Goal: Task Accomplishment & Management: Manage account settings

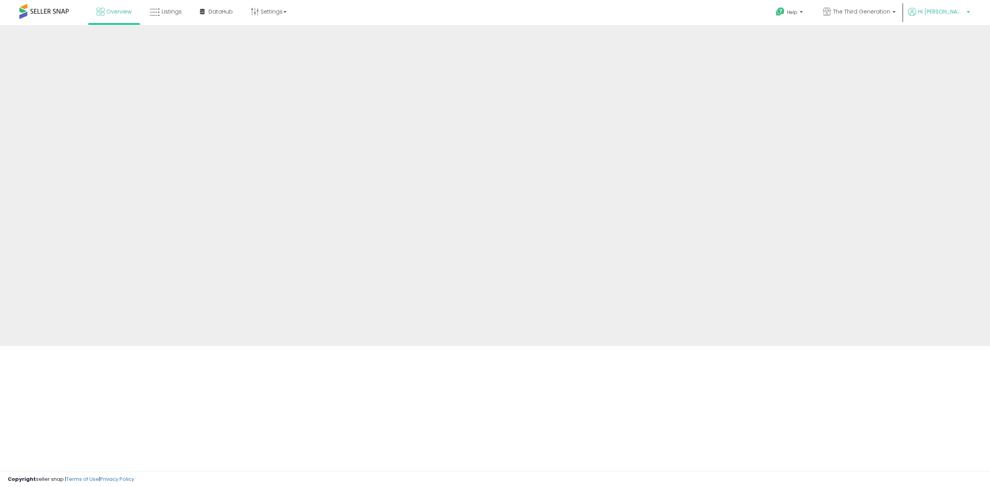
click at [947, 12] on span "Hi [PERSON_NAME]" at bounding box center [941, 12] width 46 height 8
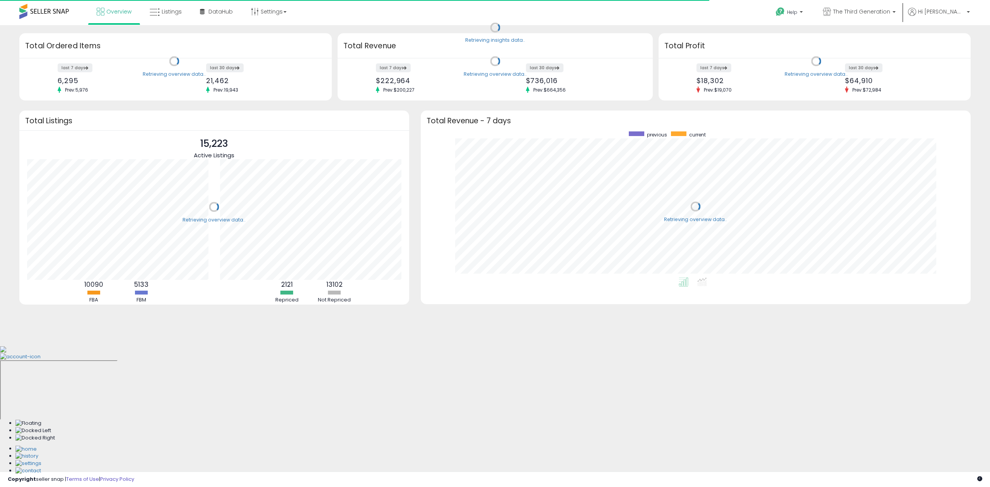
scroll to position [146, 534]
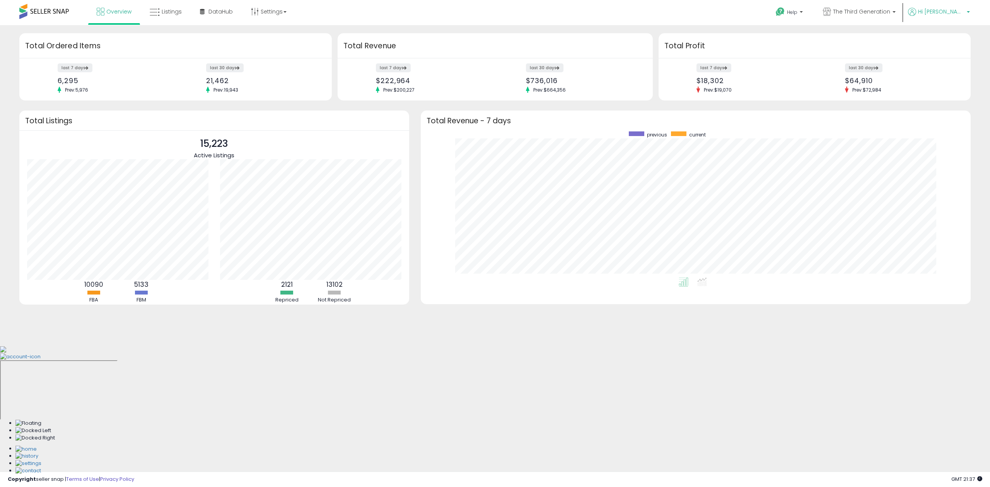
click at [952, 11] on span "Hi [PERSON_NAME]" at bounding box center [941, 12] width 46 height 8
click at [952, 38] on link "Account" at bounding box center [952, 40] width 20 height 7
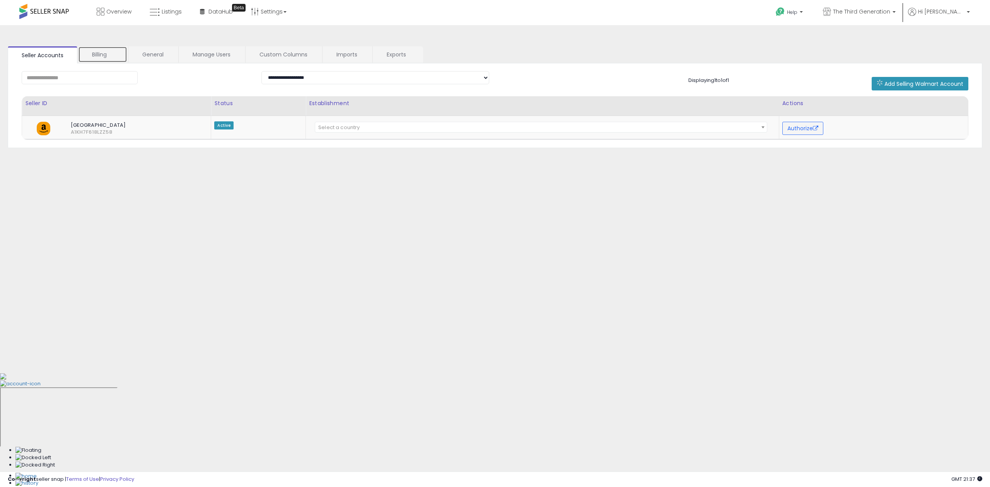
click at [103, 56] on link "Billing" at bounding box center [102, 54] width 49 height 16
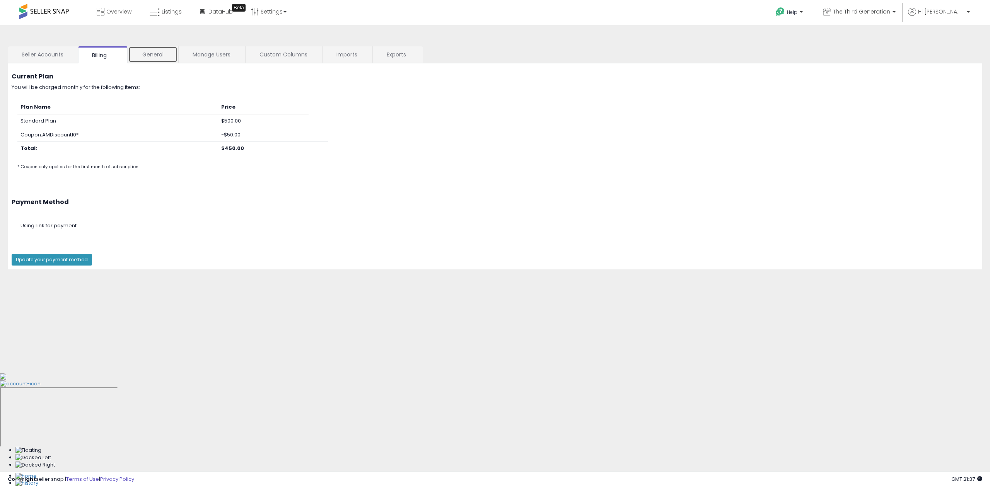
click at [140, 55] on link "General" at bounding box center [152, 54] width 49 height 16
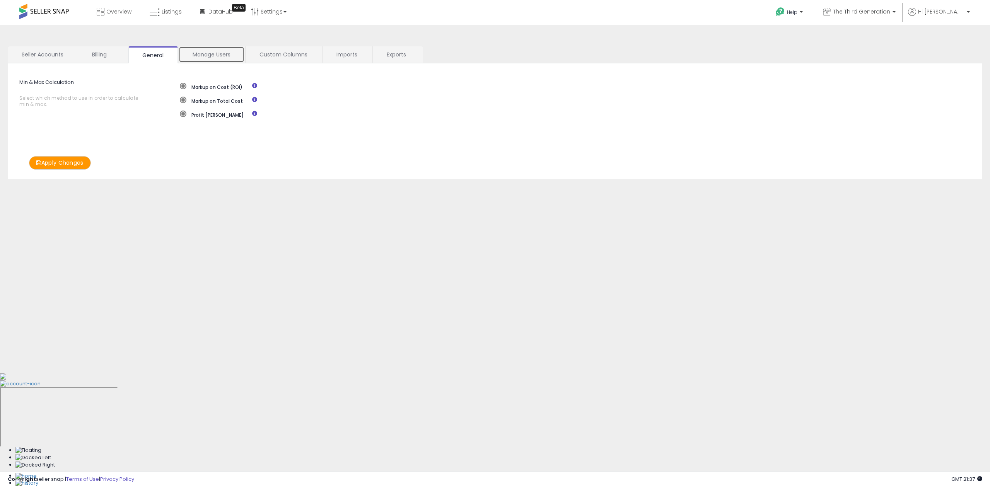
click at [217, 56] on link "Manage Users" at bounding box center [212, 54] width 66 height 16
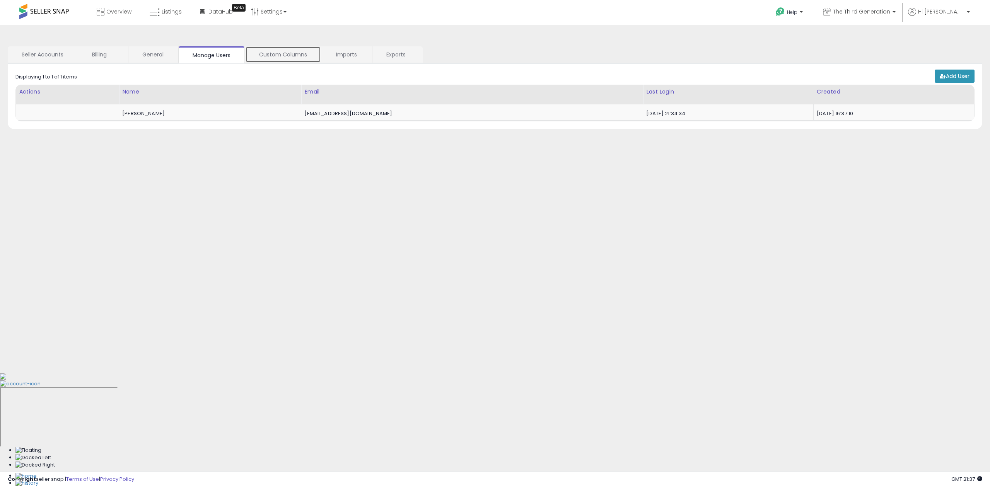
click at [266, 56] on link "Custom Columns" at bounding box center [283, 54] width 76 height 16
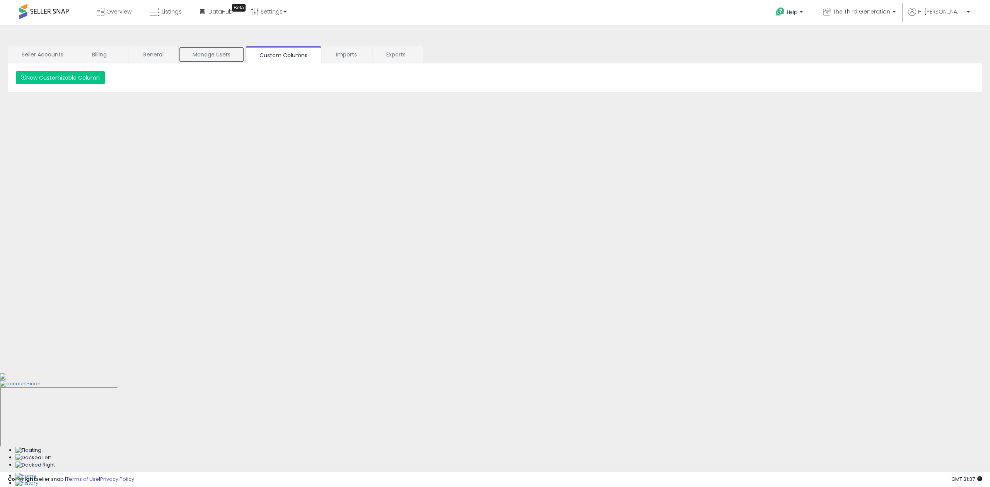
click at [217, 56] on link "Manage Users" at bounding box center [212, 54] width 66 height 16
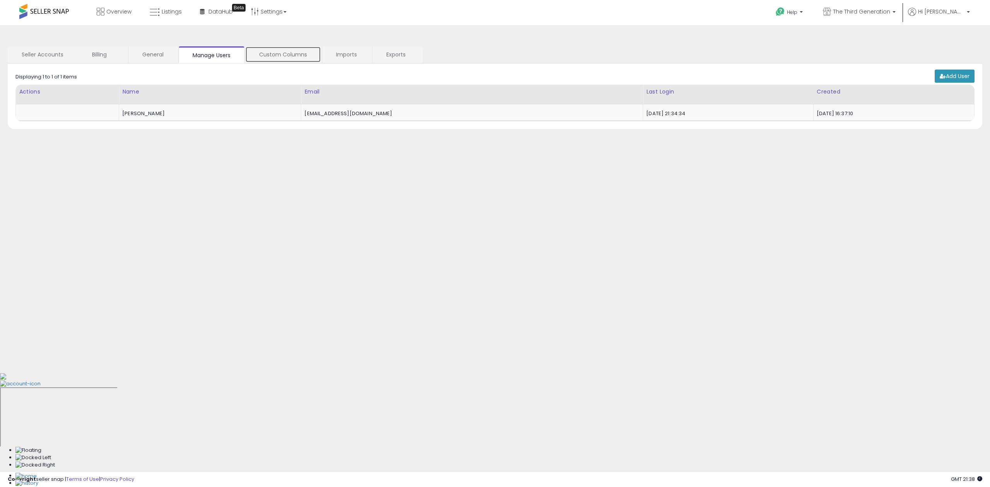
click at [280, 56] on link "Custom Columns" at bounding box center [283, 54] width 76 height 16
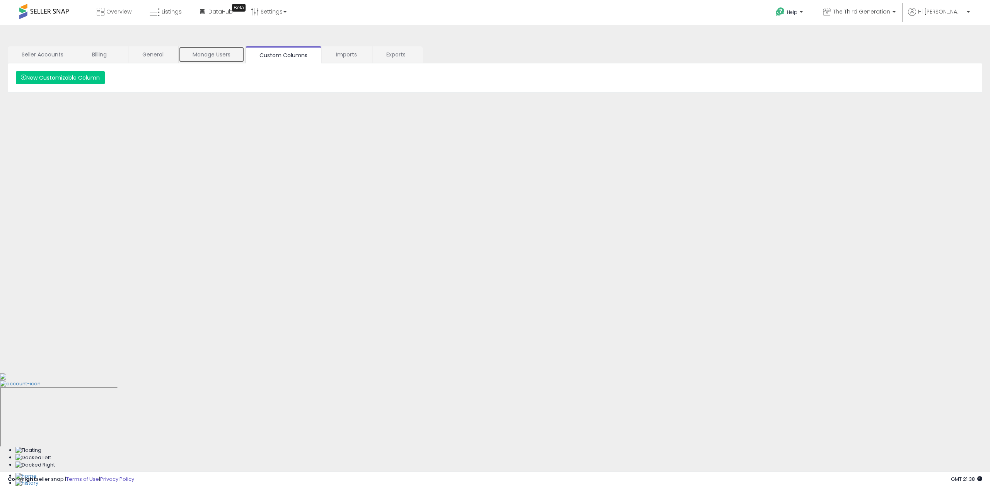
click at [215, 58] on link "Manage Users" at bounding box center [212, 54] width 66 height 16
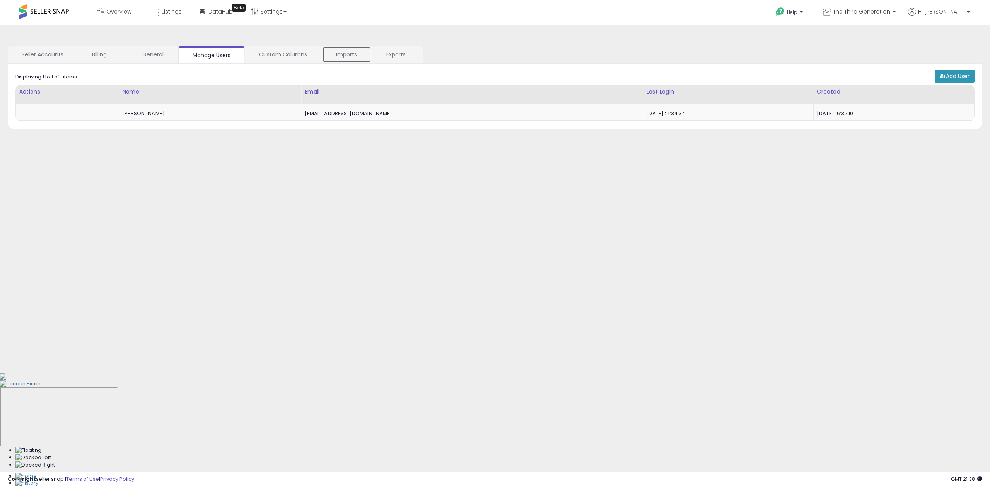
click at [349, 59] on link "Imports" at bounding box center [346, 54] width 49 height 16
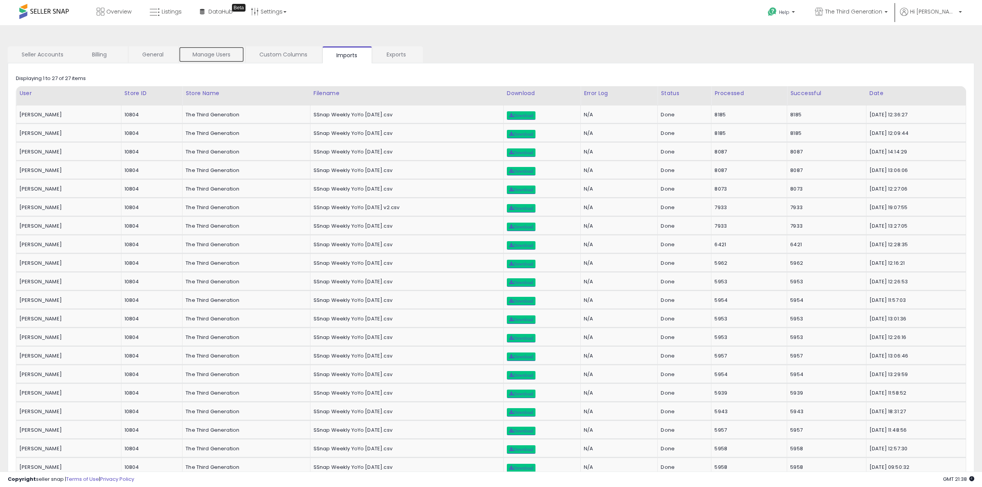
click at [211, 57] on link "Manage Users" at bounding box center [212, 54] width 66 height 16
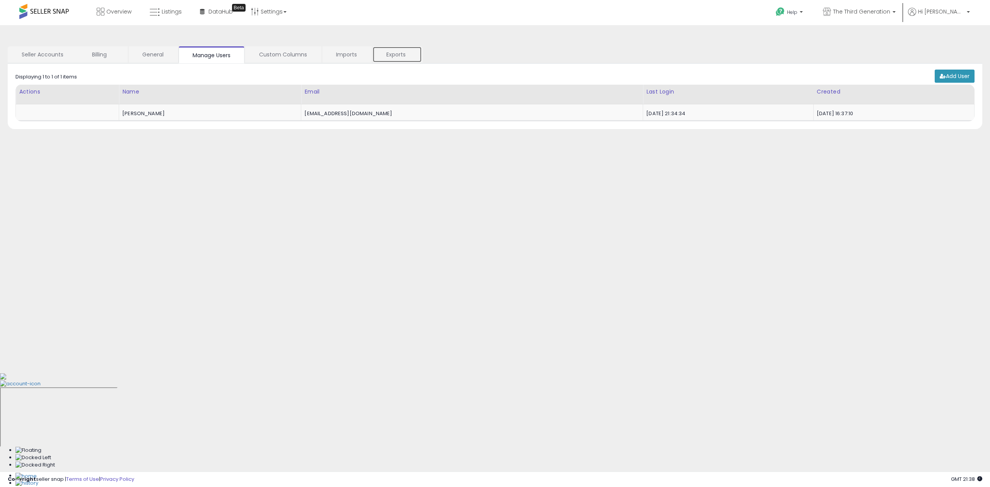
click at [401, 58] on link "Exports" at bounding box center [396, 54] width 49 height 16
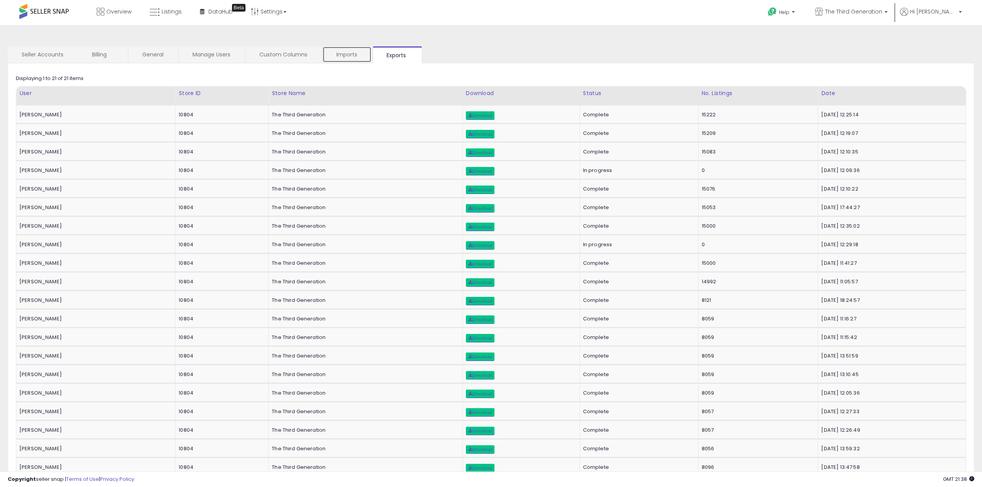
click at [350, 58] on link "Imports" at bounding box center [346, 54] width 49 height 16
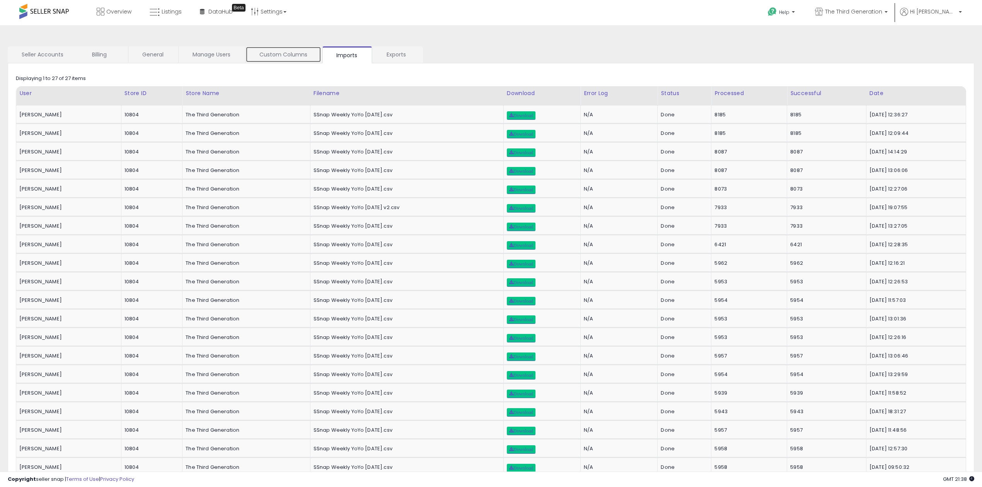
click at [285, 56] on link "Custom Columns" at bounding box center [283, 54] width 76 height 16
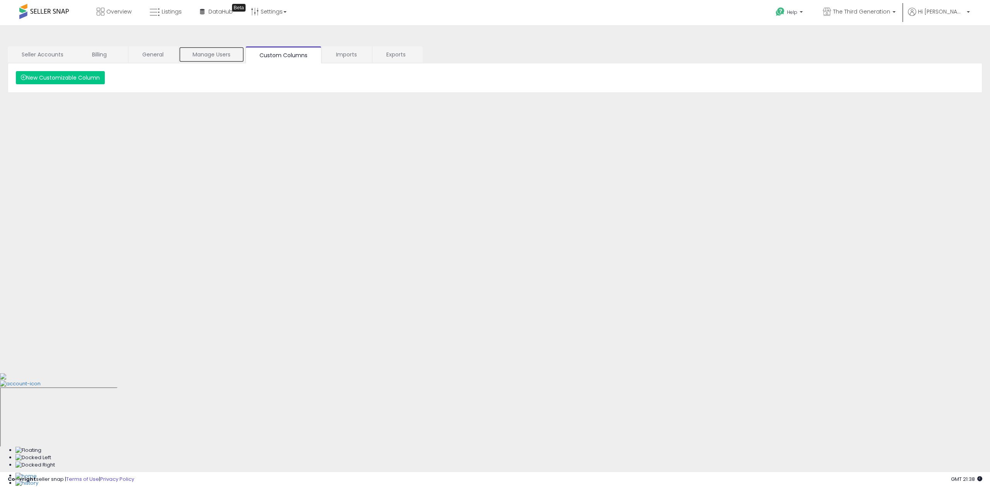
click at [221, 56] on link "Manage Users" at bounding box center [212, 54] width 66 height 16
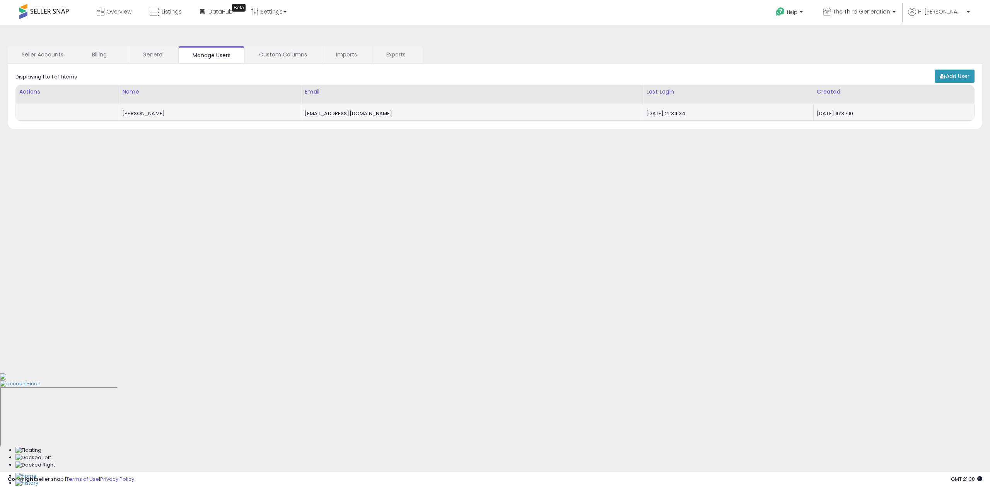
click at [362, 117] on div "sawyersoles100@gmail.com" at bounding box center [470, 113] width 332 height 7
click at [165, 62] on link "General" at bounding box center [152, 54] width 49 height 16
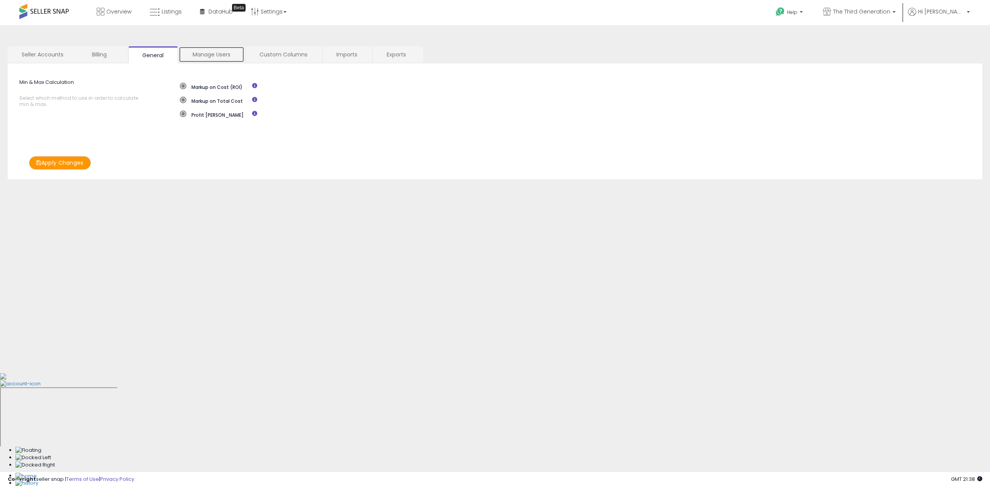
click at [204, 58] on link "Manage Users" at bounding box center [212, 54] width 66 height 16
